Goal: Go to known website: Access a specific website the user already knows

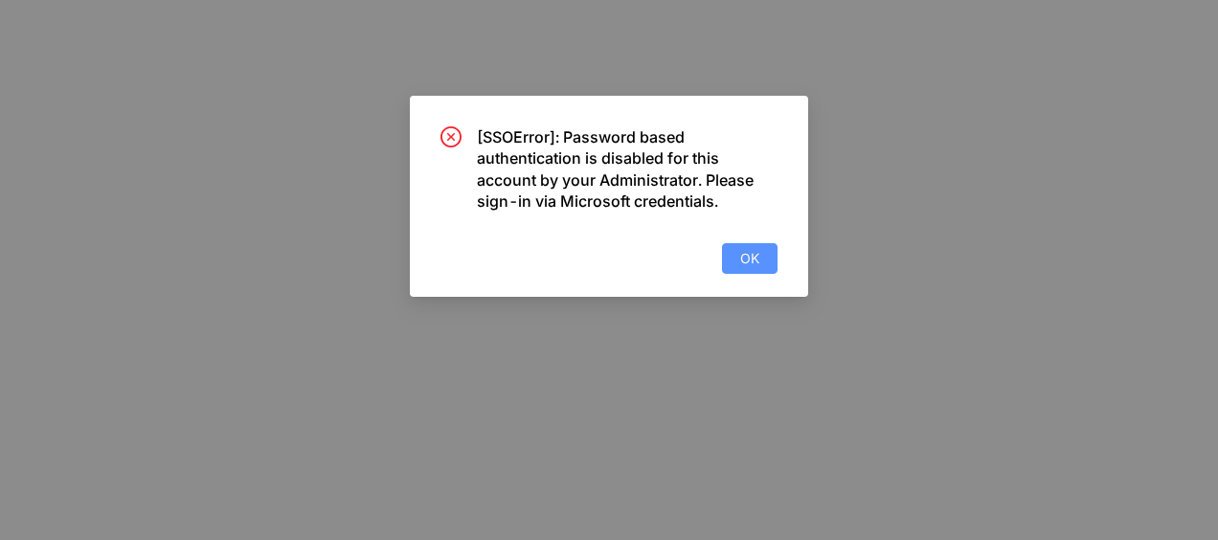
click at [757, 268] on button "OK" at bounding box center [750, 258] width 56 height 31
click at [766, 253] on button "OK" at bounding box center [750, 258] width 56 height 31
